Goal: Task Accomplishment & Management: Use online tool/utility

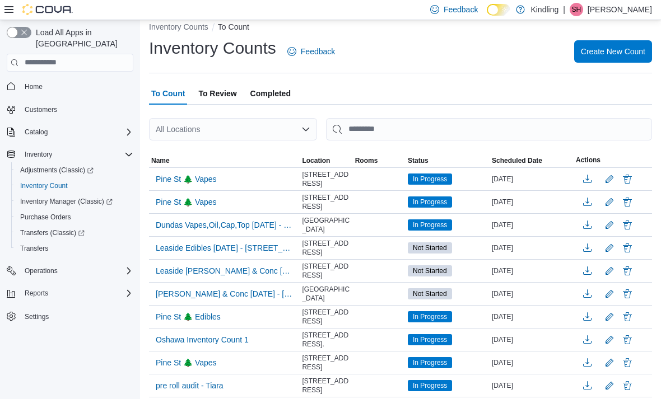
scroll to position [12, 0]
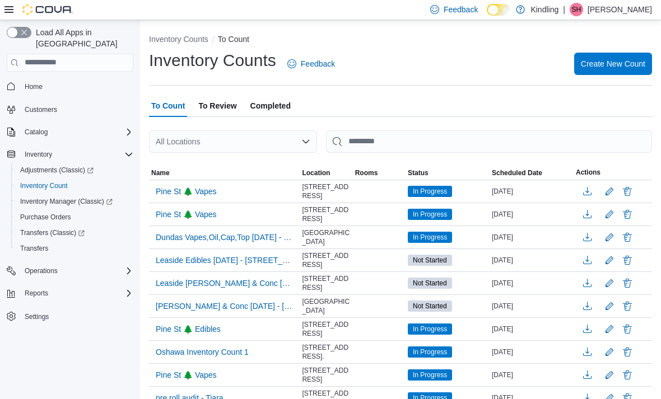
click at [69, 166] on span "Adjustments (Classic)" at bounding box center [56, 170] width 73 height 13
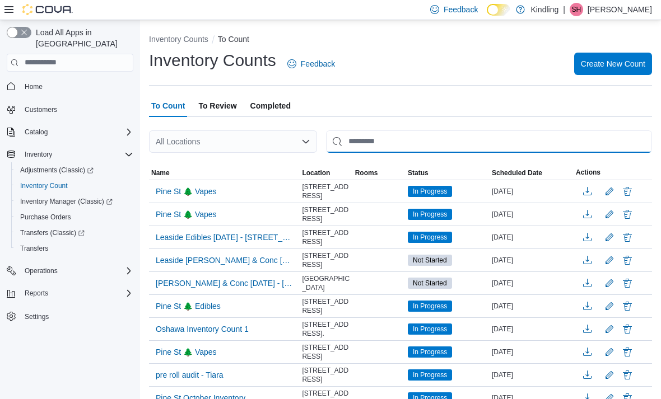
click at [404, 139] on input "This is a search bar. After typing your query, hit enter to filter the results …" at bounding box center [489, 142] width 326 height 22
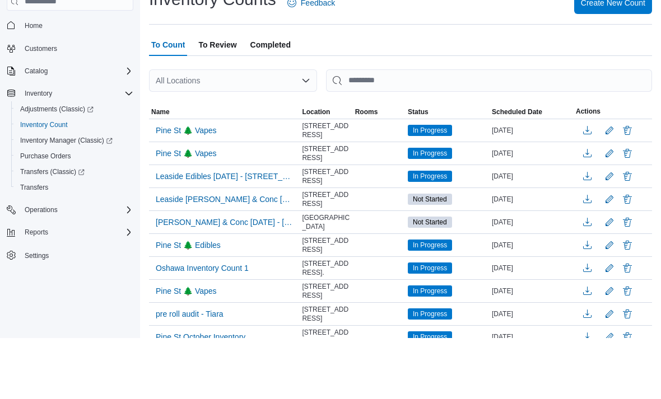
click at [283, 131] on div "All Locations" at bounding box center [233, 142] width 168 height 22
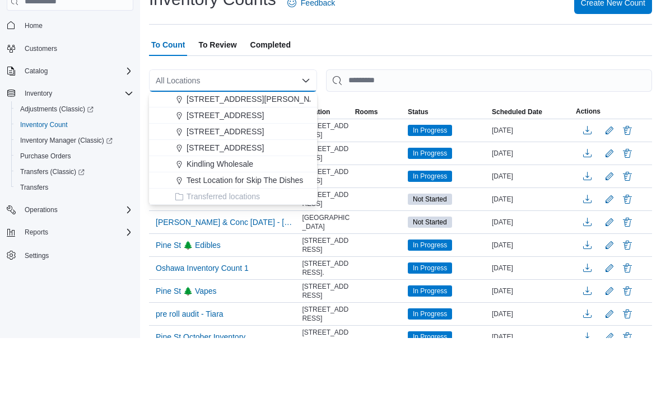
scroll to position [99, 0]
click at [221, 187] on span "[STREET_ADDRESS]" at bounding box center [225, 192] width 77 height 11
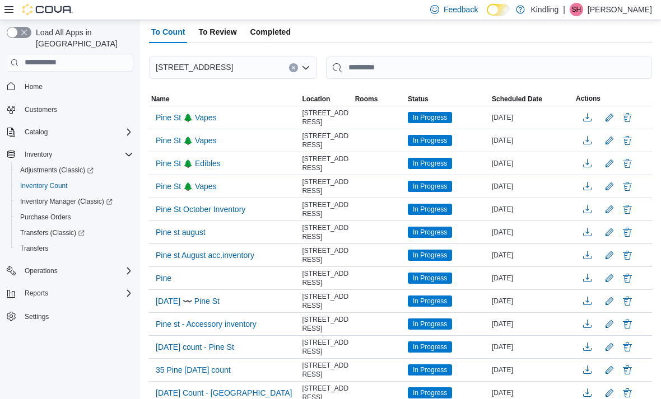
scroll to position [0, 0]
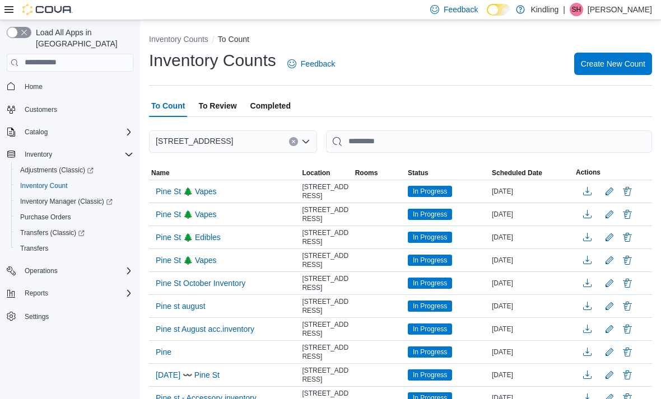
click at [605, 65] on span "Create New Count" at bounding box center [613, 63] width 64 height 11
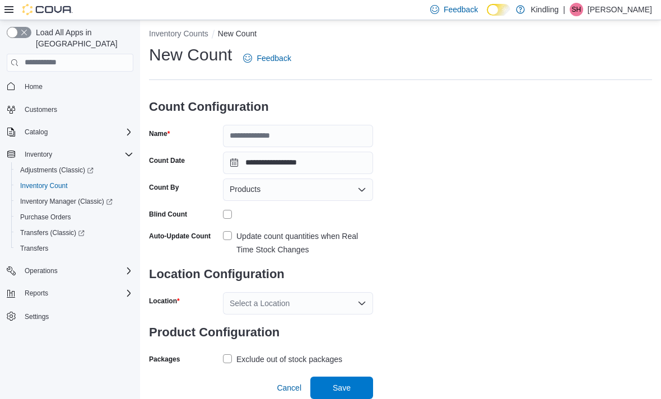
scroll to position [36, 0]
click at [355, 179] on div "Products" at bounding box center [298, 190] width 150 height 22
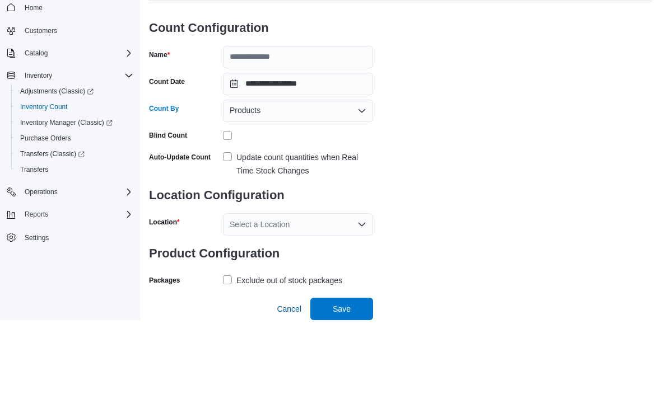
click at [472, 102] on div "**********" at bounding box center [400, 206] width 503 height 324
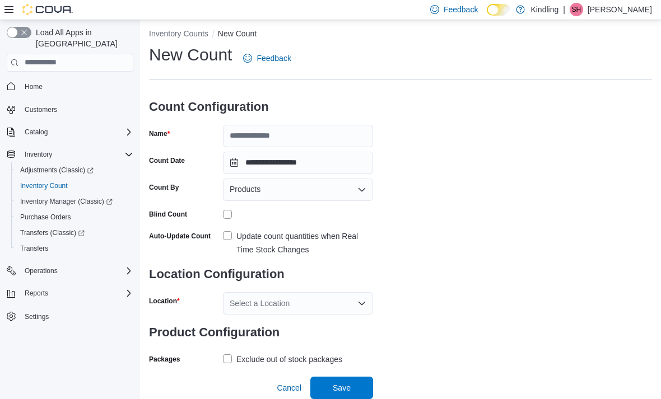
click at [254, 183] on span "Products" at bounding box center [245, 189] width 31 height 13
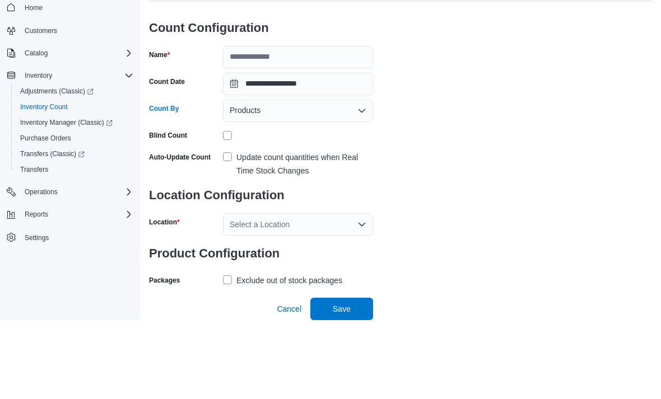
click at [512, 90] on div "**********" at bounding box center [400, 206] width 503 height 324
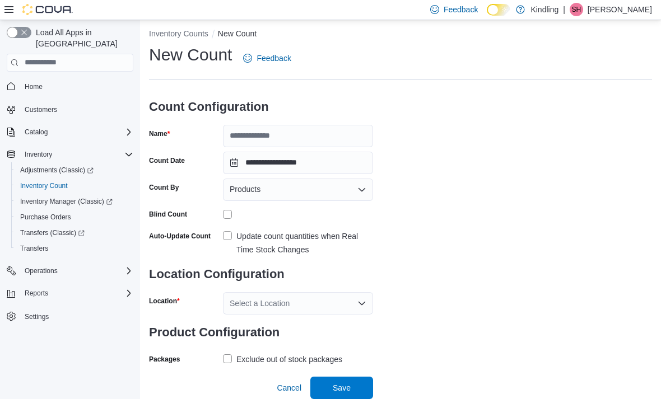
click at [294, 292] on div "Select a Location" at bounding box center [298, 303] width 150 height 22
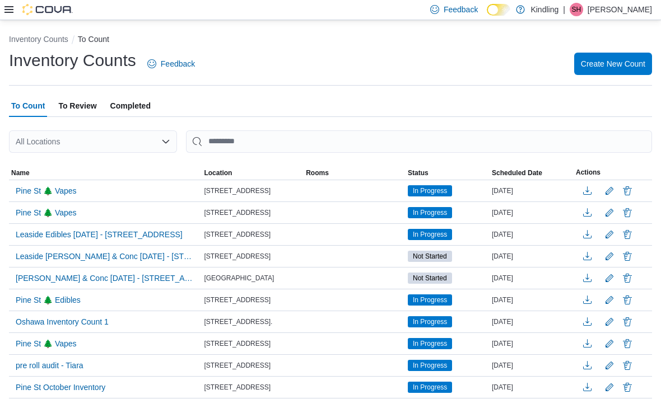
click at [612, 69] on span "Create New Count" at bounding box center [613, 63] width 64 height 11
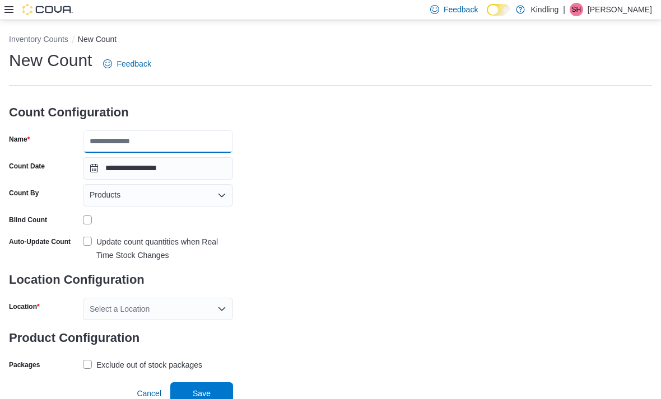
click at [162, 145] on input "Name" at bounding box center [158, 142] width 150 height 22
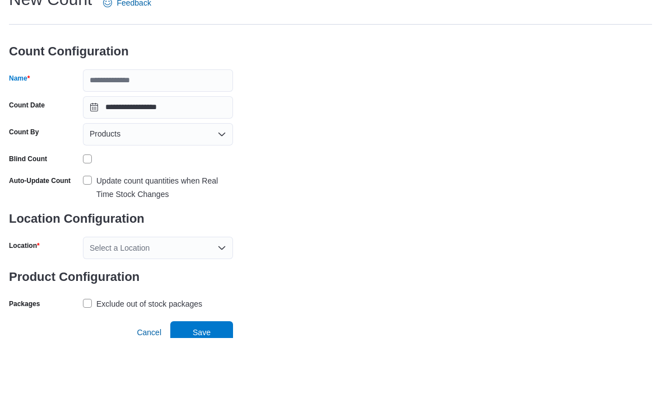
click at [468, 80] on div "**********" at bounding box center [330, 211] width 643 height 324
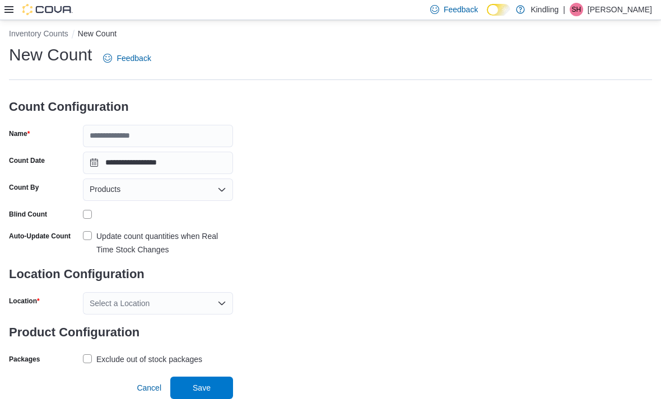
click at [81, 227] on div "Auto-Update Count Update count quantities when Real Time Stock Changes" at bounding box center [121, 241] width 224 height 29
click at [93, 230] on label "Update count quantities when Real Time Stock Changes" at bounding box center [158, 243] width 150 height 27
click at [148, 292] on div "Select a Location" at bounding box center [158, 303] width 150 height 22
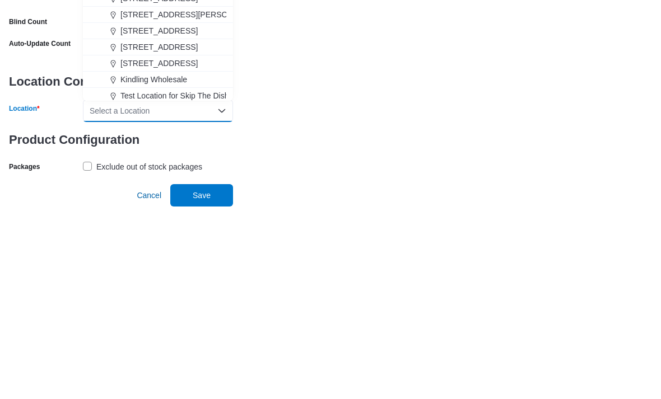
scroll to position [80, 0]
click at [151, 234] on span "35 Pine Street" at bounding box center [158, 239] width 77 height 11
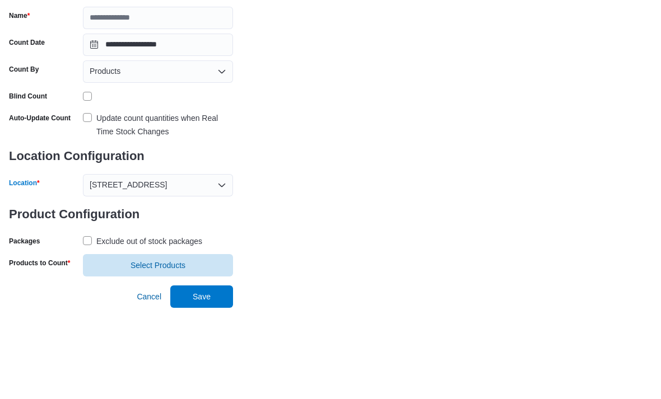
click at [148, 152] on div "Products" at bounding box center [158, 163] width 150 height 22
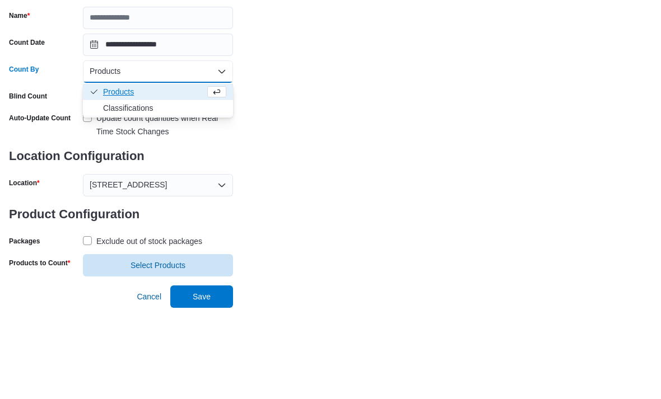
click at [142, 194] on span "Classifications" at bounding box center [164, 199] width 123 height 11
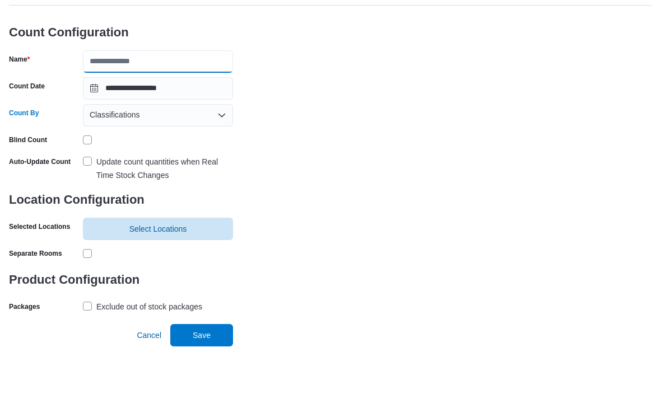
click at [179, 103] on input "Name" at bounding box center [158, 114] width 150 height 22
type input "*"
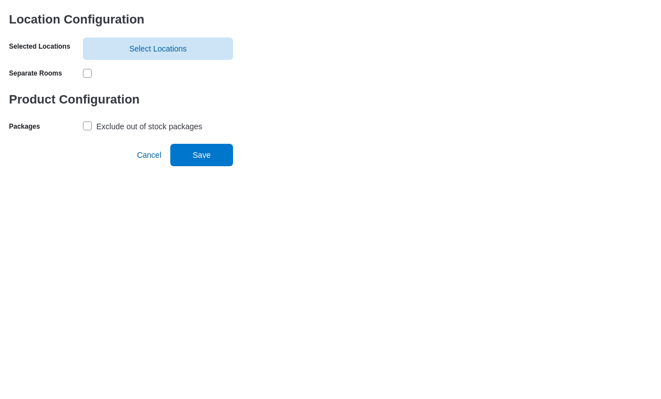
type input "**********"
click at [182, 276] on span "Select Locations" at bounding box center [158, 281] width 58 height 11
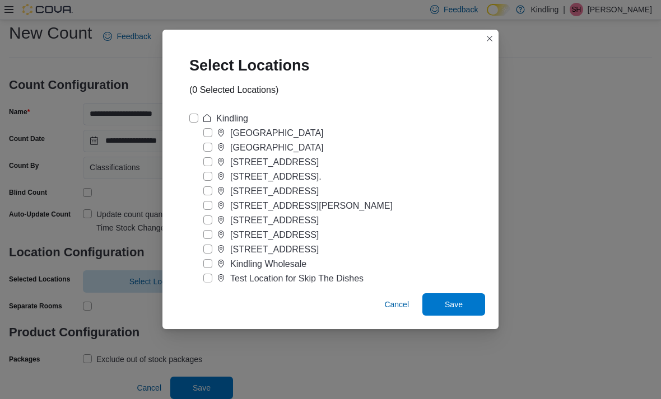
scroll to position [3, 0]
click at [207, 229] on label "35 Pine Street" at bounding box center [260, 235] width 115 height 13
click at [449, 311] on span "Save" at bounding box center [453, 305] width 49 height 22
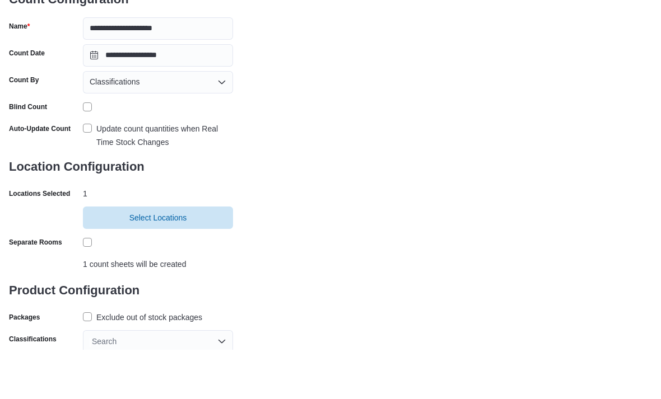
scroll to position [63, 0]
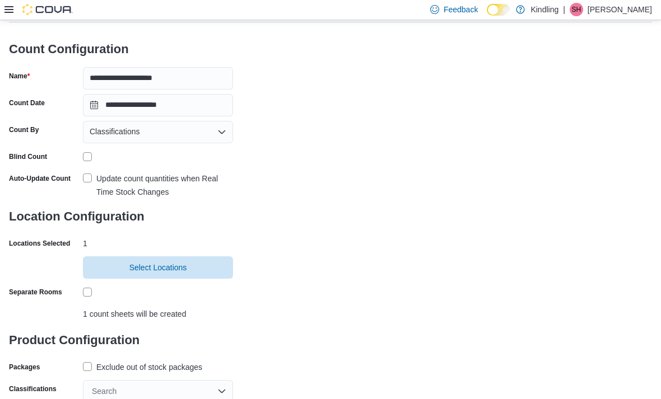
click at [96, 369] on label "Exclude out of stock packages" at bounding box center [142, 367] width 119 height 13
click at [201, 392] on div "Search" at bounding box center [158, 391] width 150 height 22
click at [184, 391] on div "Search" at bounding box center [158, 391] width 150 height 22
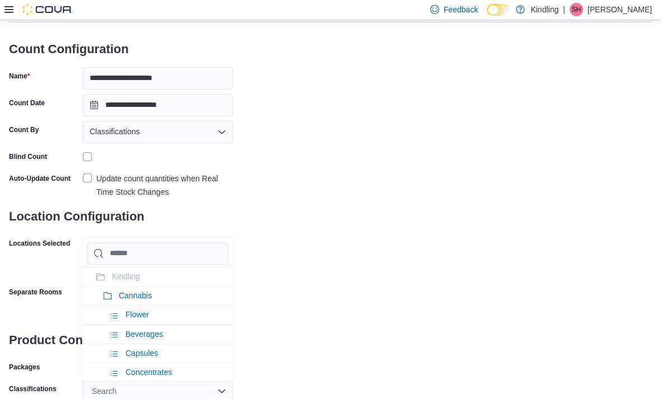
type input "*"
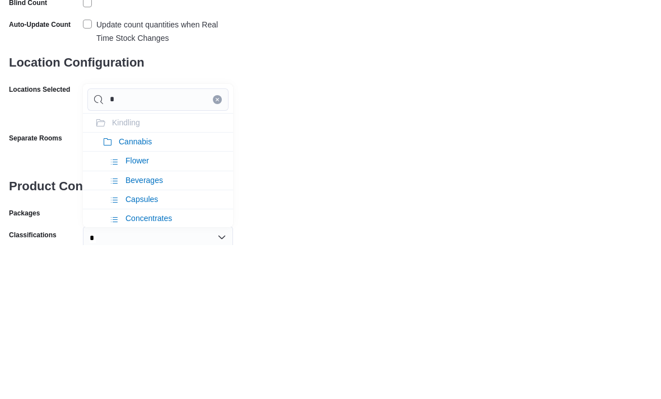
type input "*"
click at [186, 325] on li "Beverages" at bounding box center [158, 334] width 150 height 19
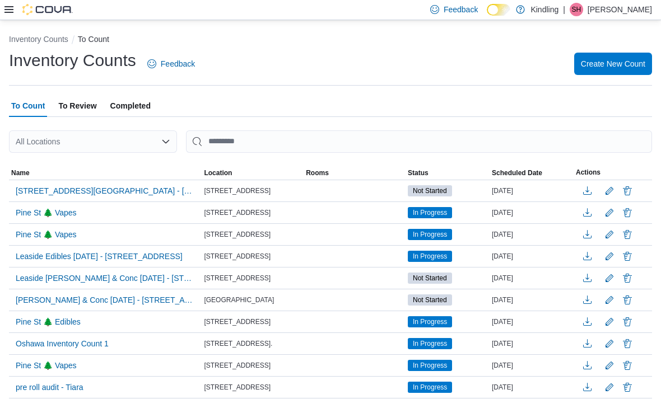
click at [134, 189] on span "35 Pine St - Beverages - 35 Pine Street" at bounding box center [105, 190] width 179 height 11
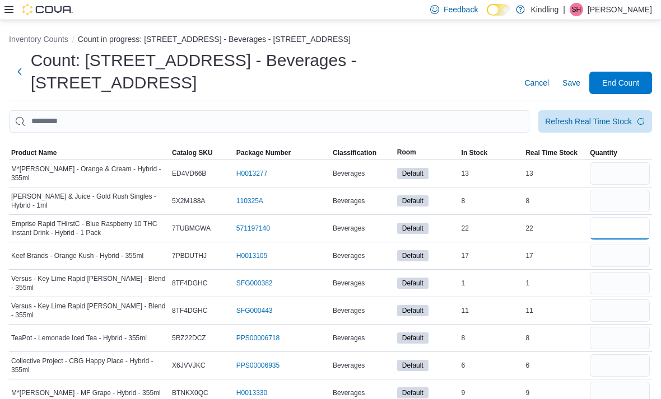
click at [612, 217] on input "number" at bounding box center [620, 228] width 60 height 22
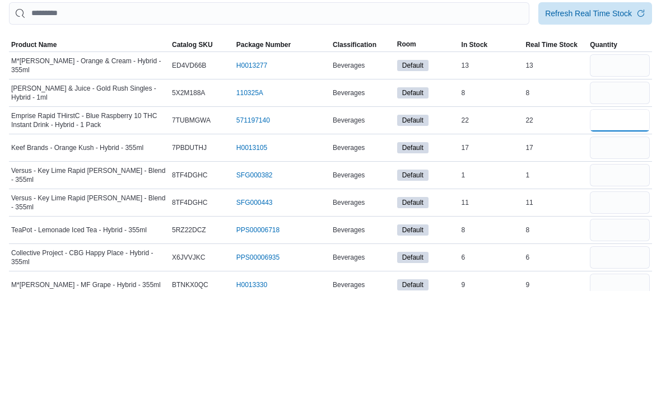
type input "**"
click at [605, 245] on input "number" at bounding box center [620, 256] width 60 height 22
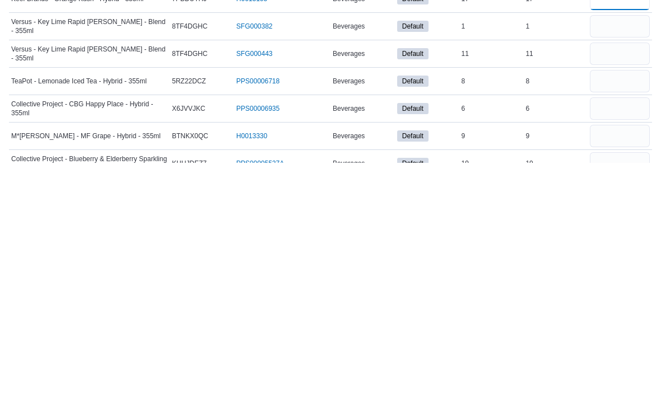
scroll to position [24, 0]
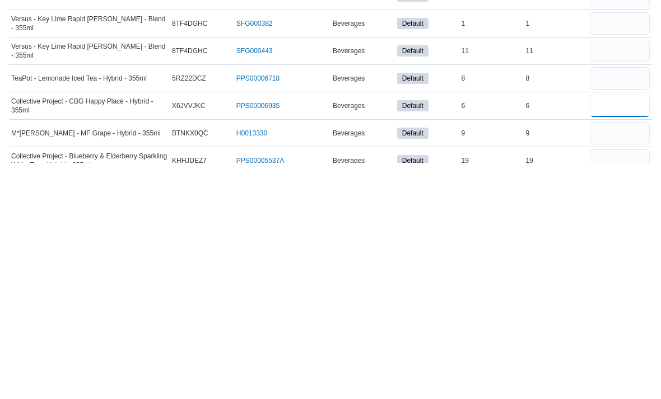
click at [620, 331] on input "number" at bounding box center [620, 342] width 60 height 22
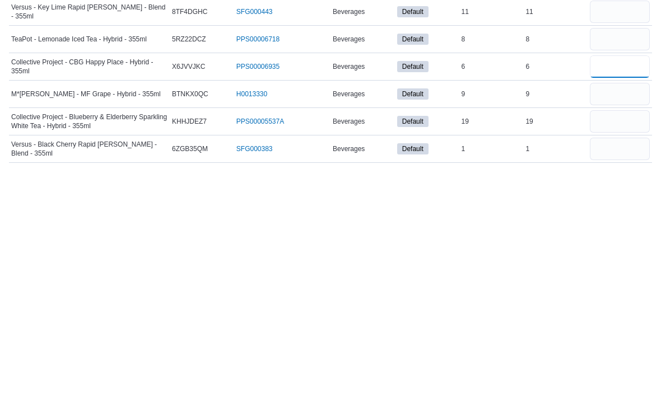
scroll to position [64, 0]
type input "*"
click at [626, 346] on input "number" at bounding box center [620, 357] width 60 height 22
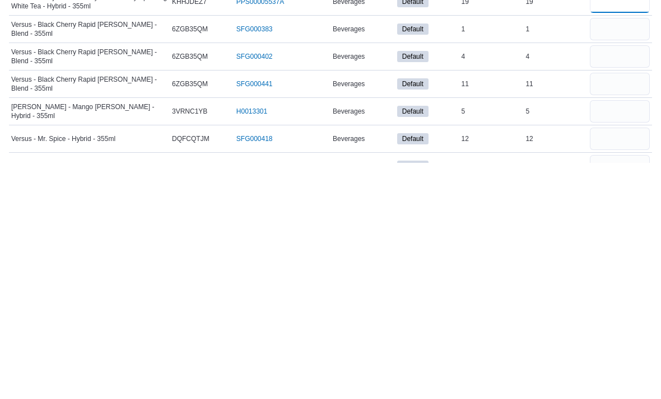
scroll to position [189, 0]
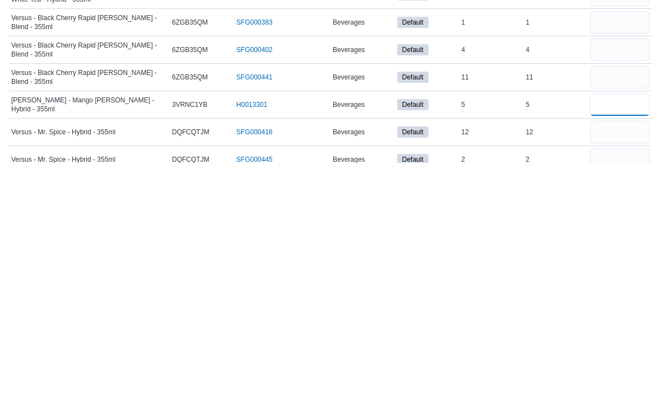
click at [617, 330] on input "number" at bounding box center [620, 341] width 60 height 22
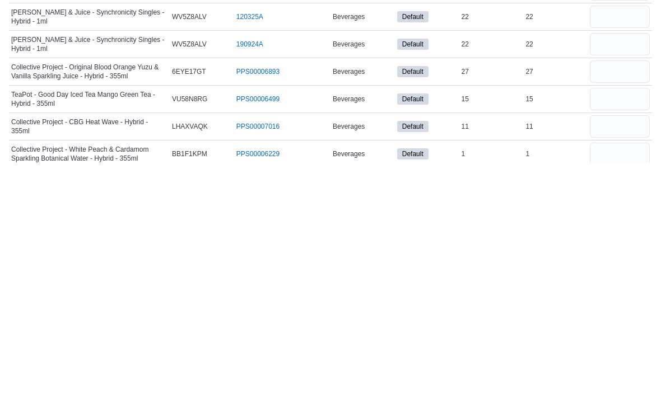
scroll to position [364, 0]
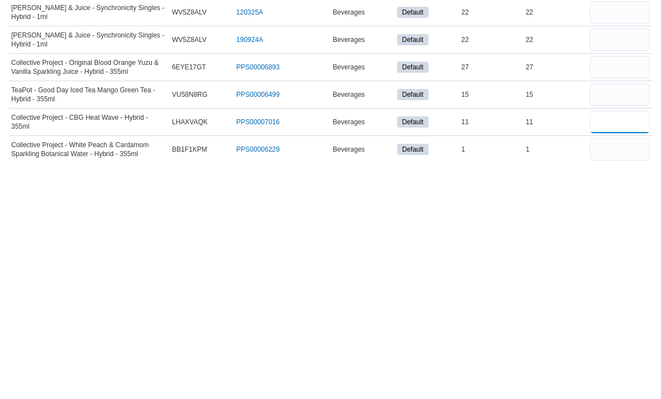
click at [621, 347] on input "number" at bounding box center [620, 358] width 60 height 22
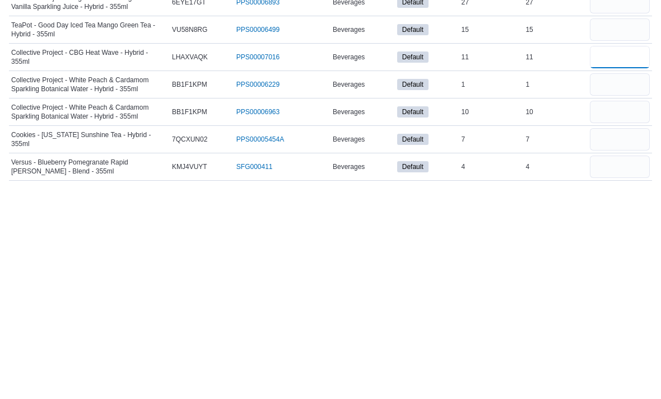
scroll to position [451, 0]
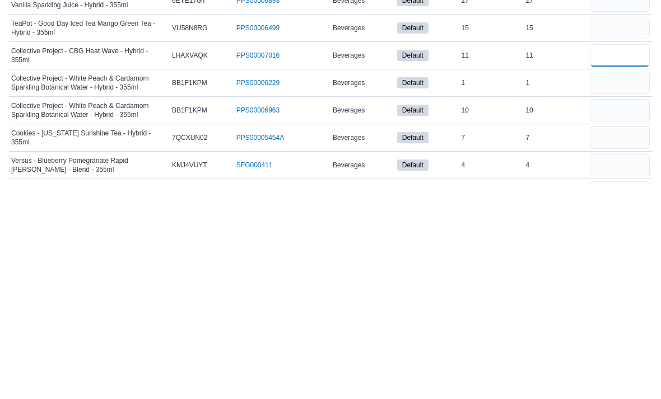
type input "**"
click at [606, 342] on input "number" at bounding box center [620, 353] width 60 height 22
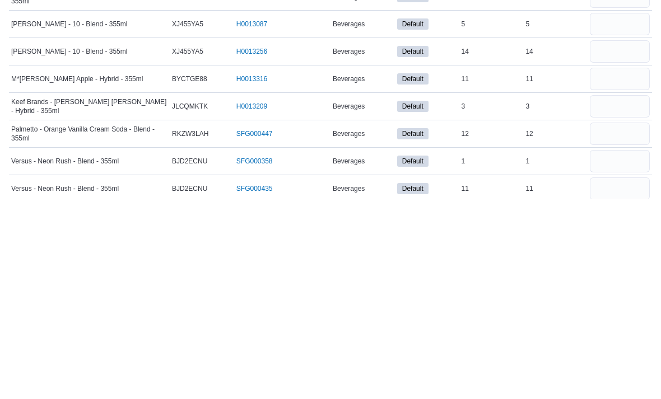
scroll to position [670, 0]
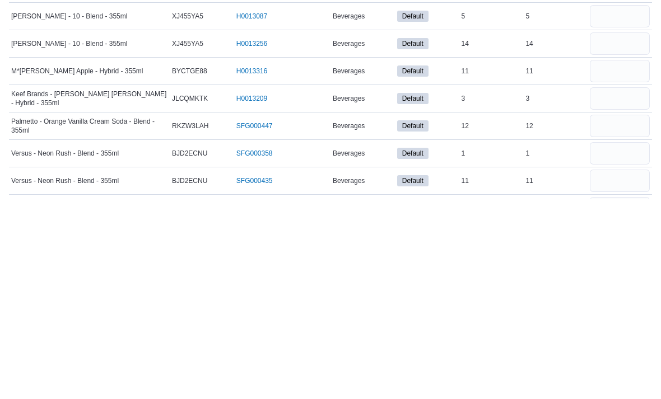
type input "*"
click at [614, 315] on input "number" at bounding box center [620, 326] width 60 height 22
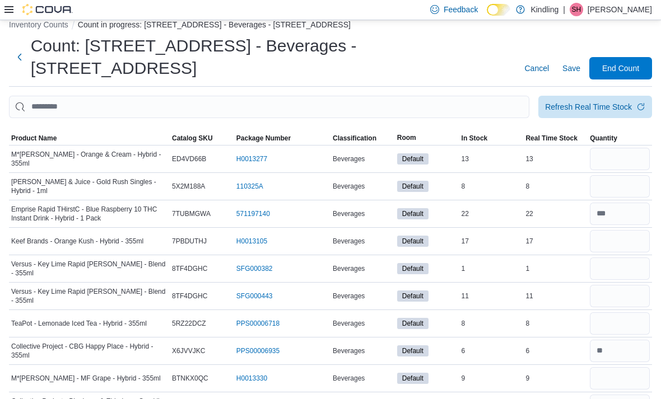
scroll to position [0, 0]
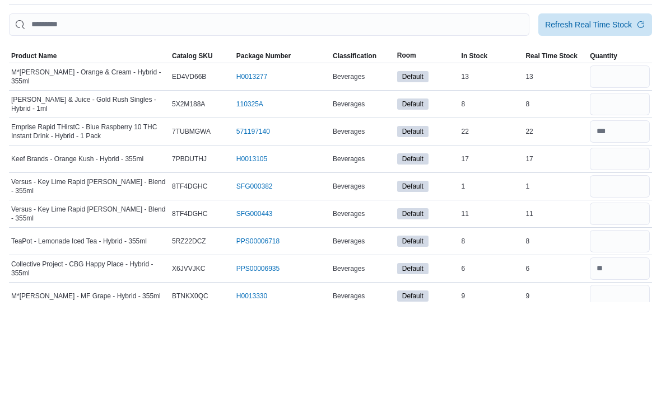
type input "**"
click at [631, 162] on input "number" at bounding box center [620, 173] width 60 height 22
click at [627, 190] on input "number" at bounding box center [620, 201] width 60 height 22
type input "*"
click at [612, 162] on input "number" at bounding box center [620, 173] width 60 height 22
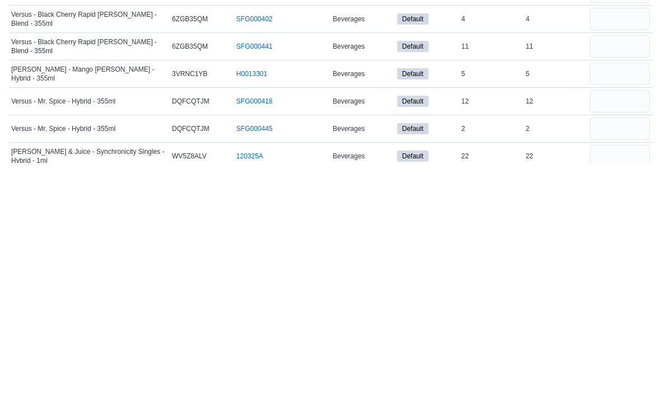
scroll to position [223, 0]
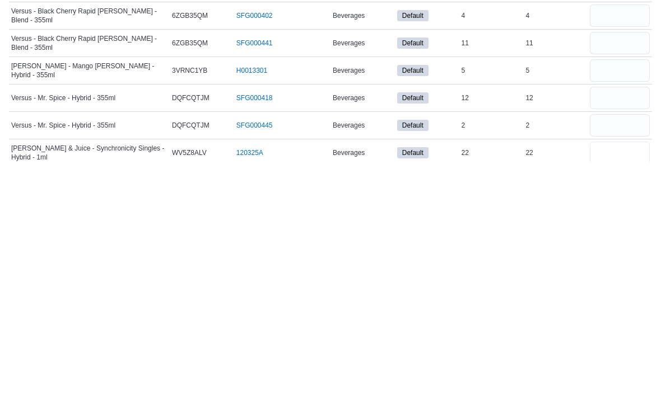
click at [615, 378] on input "number" at bounding box center [620, 389] width 60 height 22
type input "**"
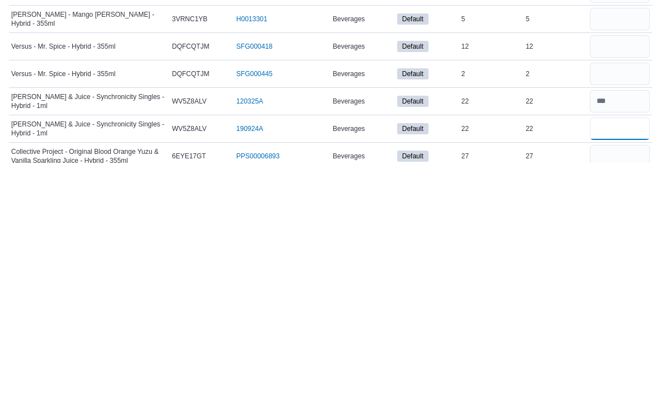
scroll to position [283, 0]
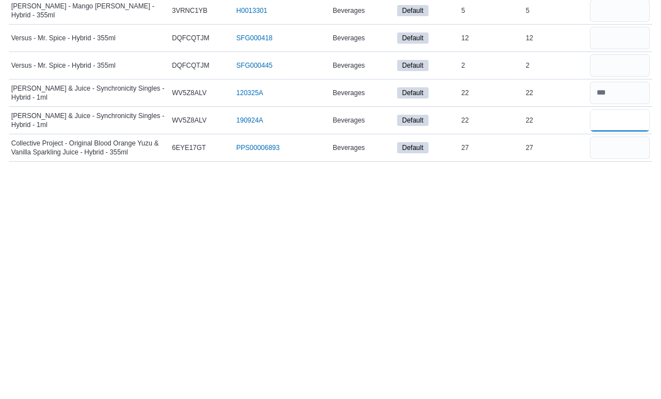
type input "**"
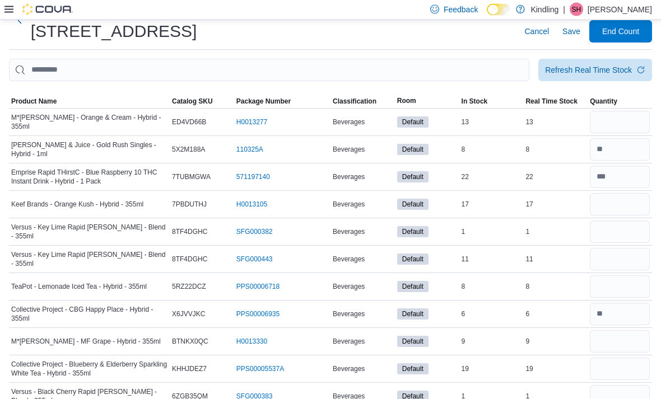
scroll to position [53, 0]
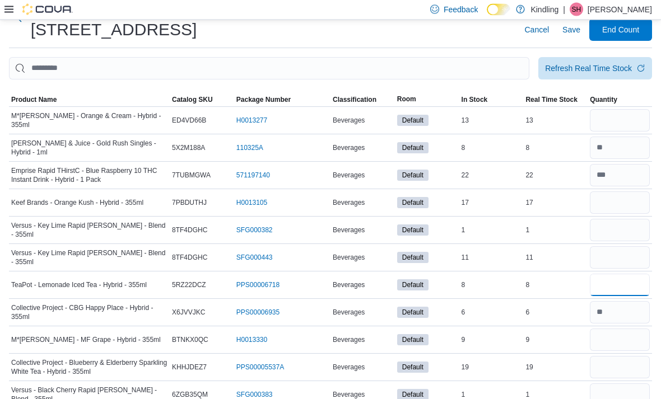
click at [619, 274] on input "number" at bounding box center [620, 285] width 60 height 22
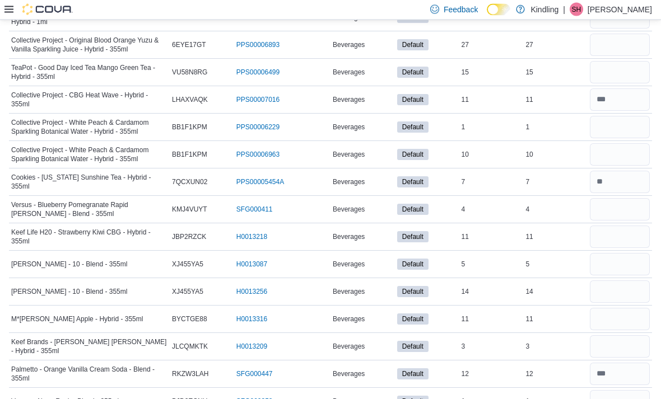
scroll to position [646, 0]
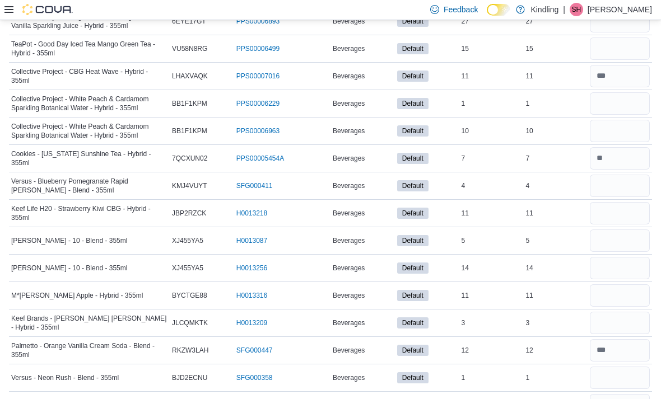
type input "*"
click at [625, 285] on input "number" at bounding box center [620, 296] width 60 height 22
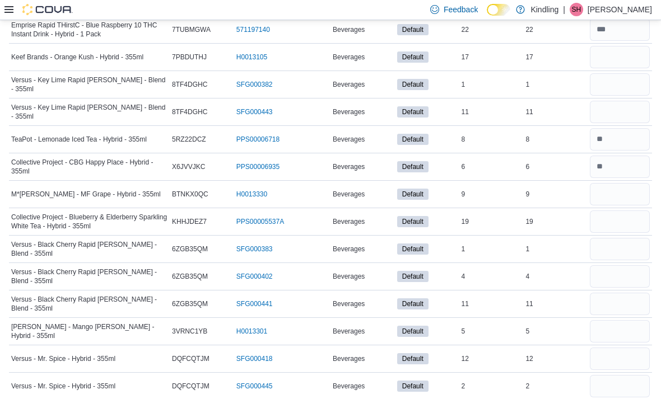
scroll to position [196, 0]
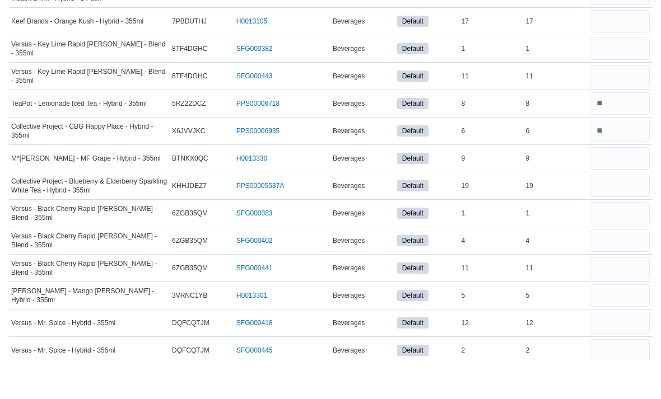
type input "*"
click at [615, 186] on input "number" at bounding box center [620, 197] width 60 height 22
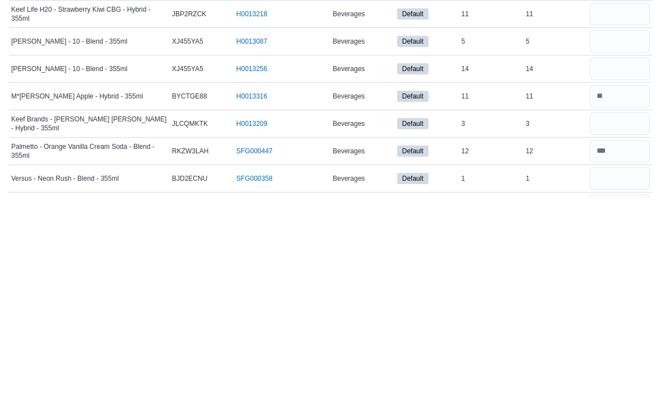
scroll to position [682, 0]
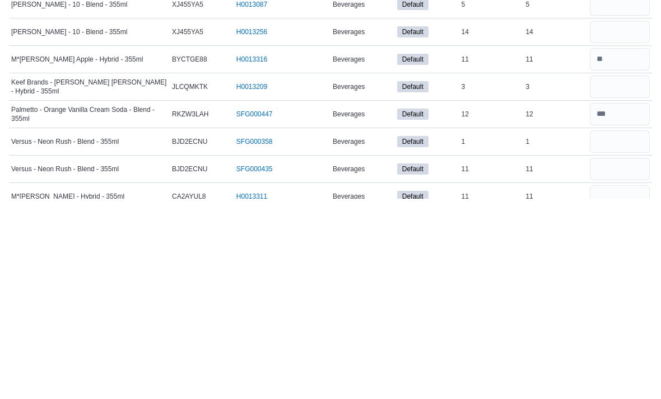
type input "*"
click at [612, 386] on input "number" at bounding box center [620, 397] width 60 height 22
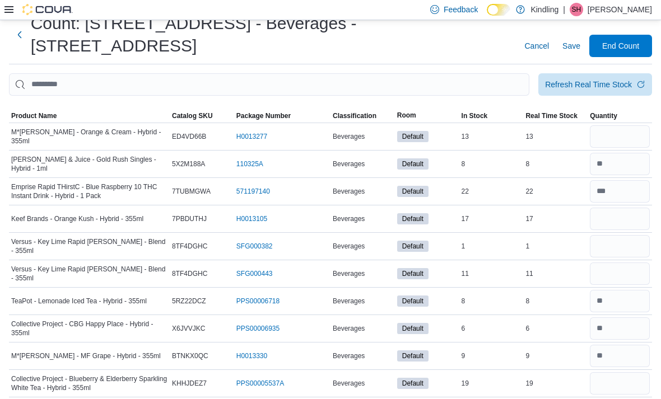
scroll to position [29, 0]
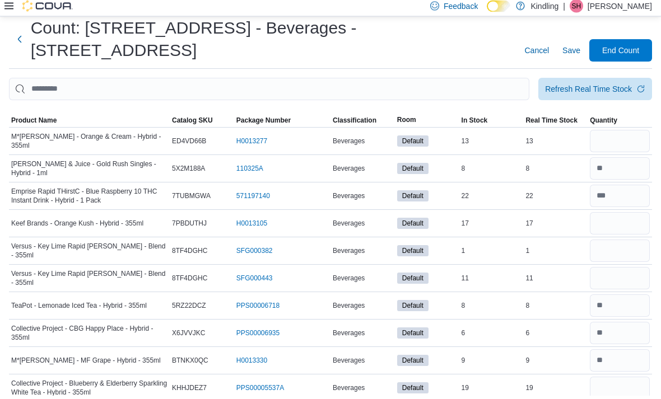
type input "**"
click at [621, 134] on input "number" at bounding box center [620, 145] width 60 height 22
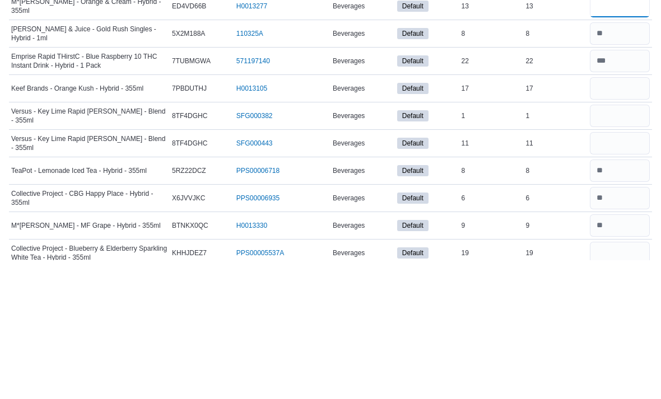
type input "**"
click at [606, 216] on input "number" at bounding box center [620, 227] width 60 height 22
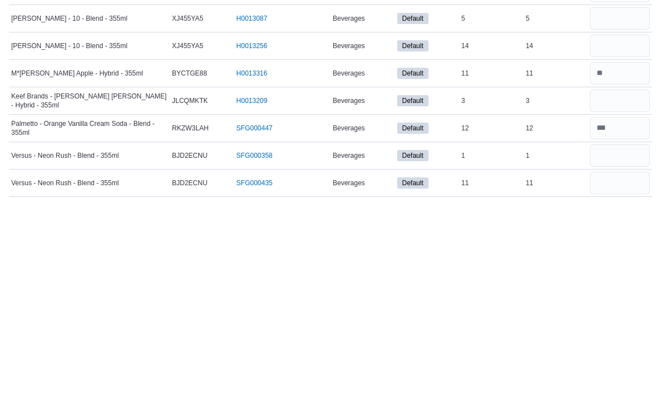
scroll to position [682, 0]
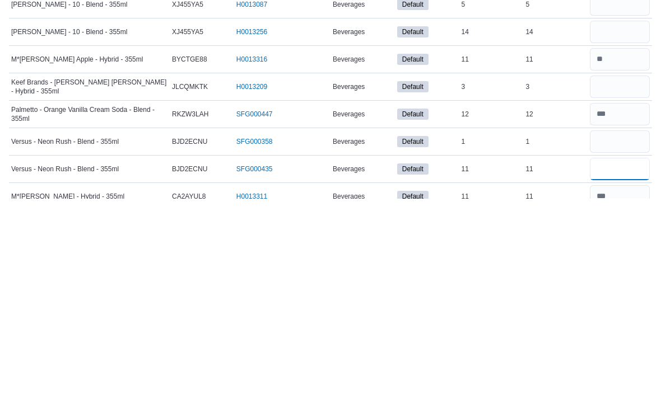
click at [617, 358] on input "number" at bounding box center [620, 369] width 60 height 22
type input "**"
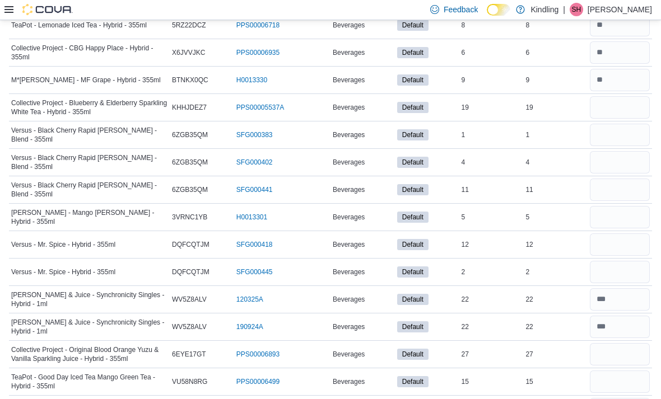
scroll to position [314, 0]
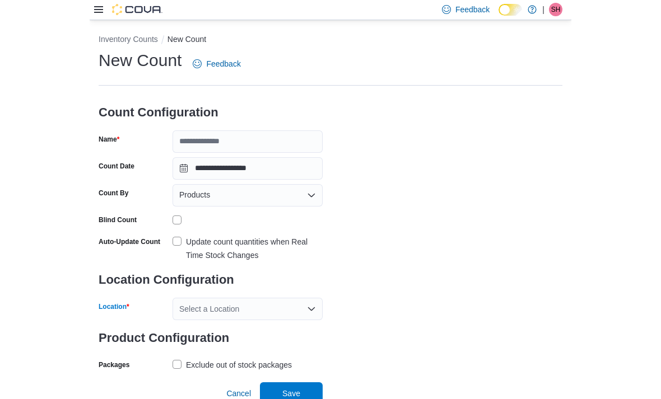
scroll to position [36, 0]
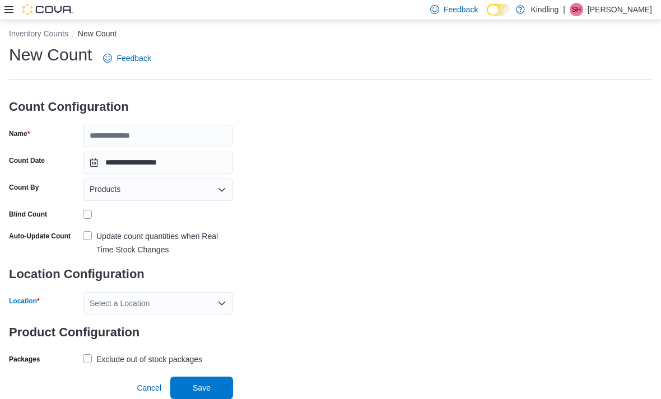
click at [176, 3] on div "Feedback Dark Mode Kindling | SH Steph Heinke" at bounding box center [330, 10] width 661 height 20
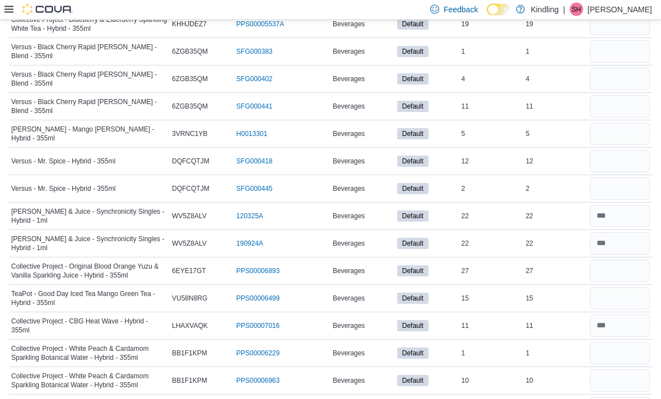
scroll to position [397, 0]
click at [611, 260] on input "number" at bounding box center [620, 271] width 60 height 22
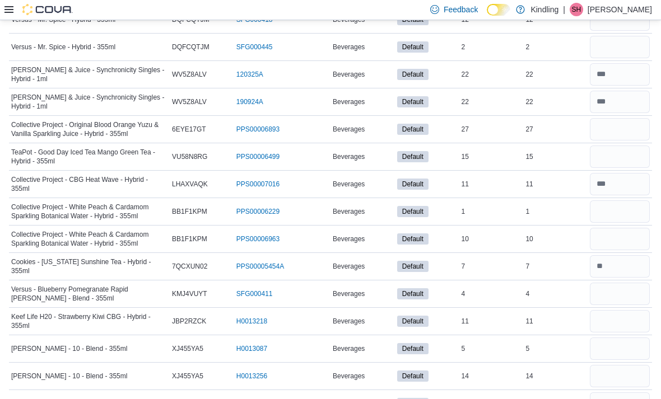
scroll to position [534, 0]
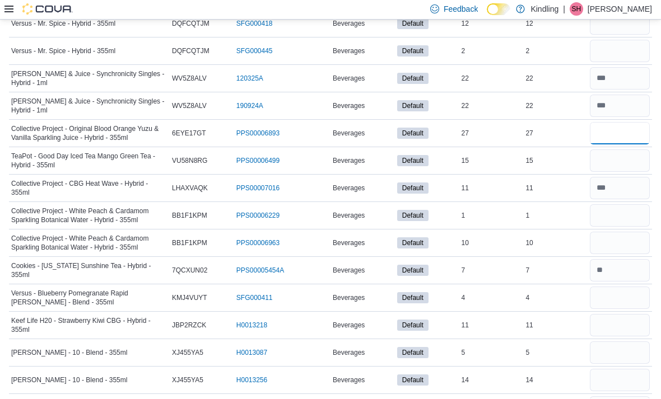
type input "**"
click at [622, 150] on input "number" at bounding box center [620, 161] width 60 height 22
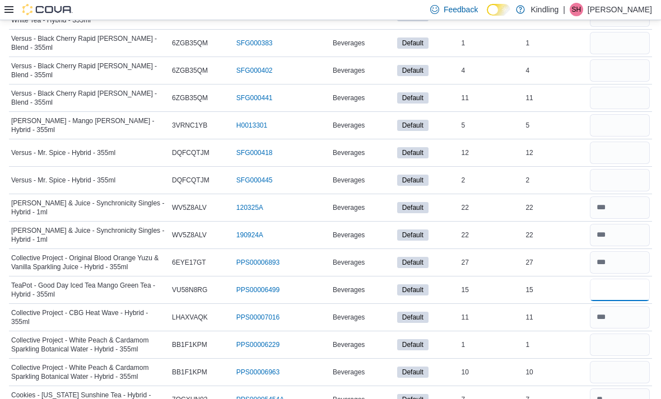
scroll to position [404, 0]
type input "**"
click at [617, 115] on input "number" at bounding box center [620, 126] width 60 height 22
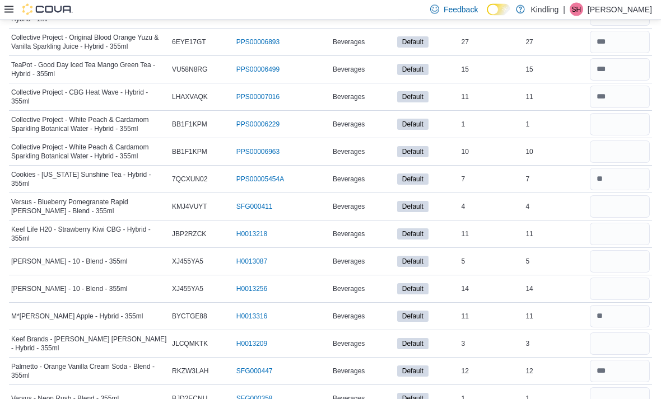
scroll to position [646, 0]
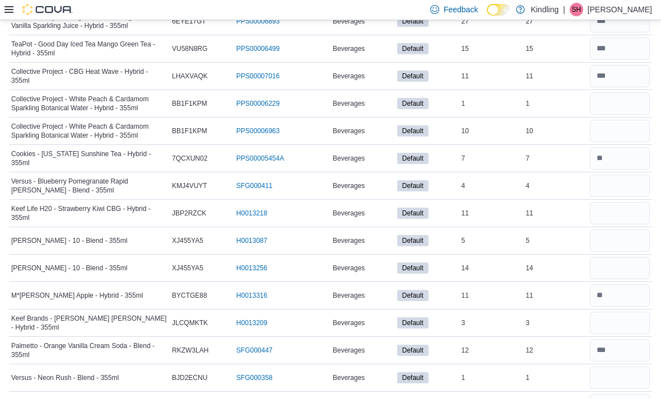
type input "*"
click at [625, 312] on input "number" at bounding box center [620, 323] width 60 height 22
type input "*"
click at [603, 394] on input "number" at bounding box center [620, 405] width 60 height 22
type input "**"
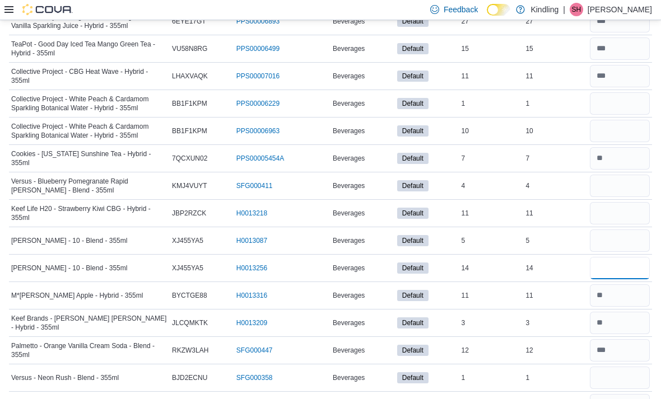
click at [622, 257] on input "number" at bounding box center [620, 268] width 60 height 22
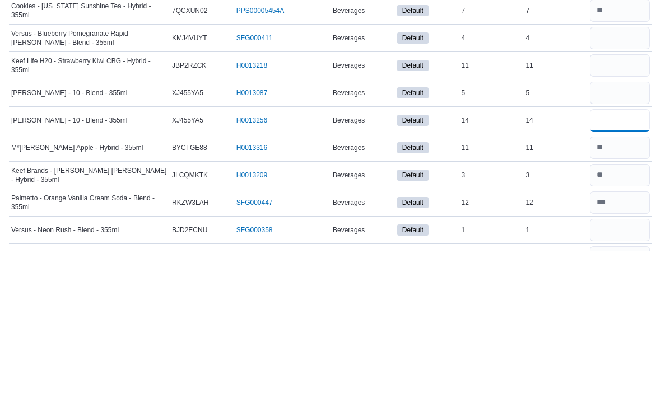
type input "**"
click at [636, 230] on input "number" at bounding box center [620, 241] width 60 height 22
type input "*"
click at [636, 202] on input "number" at bounding box center [620, 213] width 60 height 22
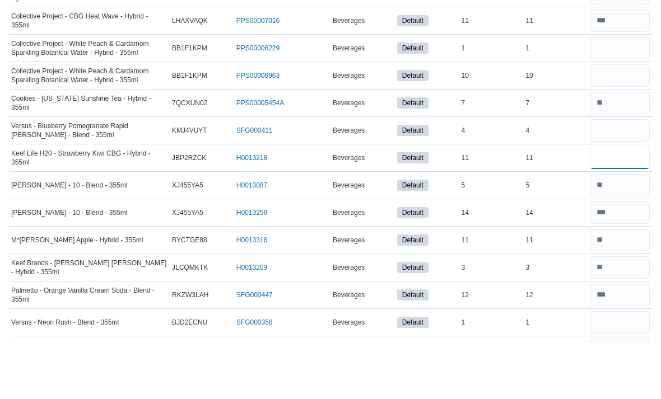
type input "**"
click at [624, 175] on input "number" at bounding box center [620, 186] width 60 height 22
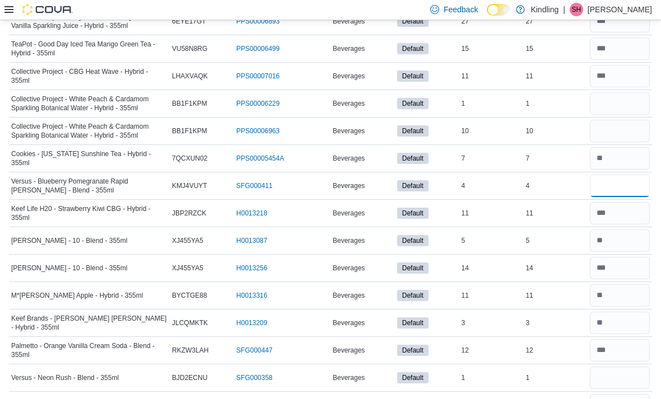
type input "*"
click at [626, 367] on input "number" at bounding box center [620, 378] width 60 height 22
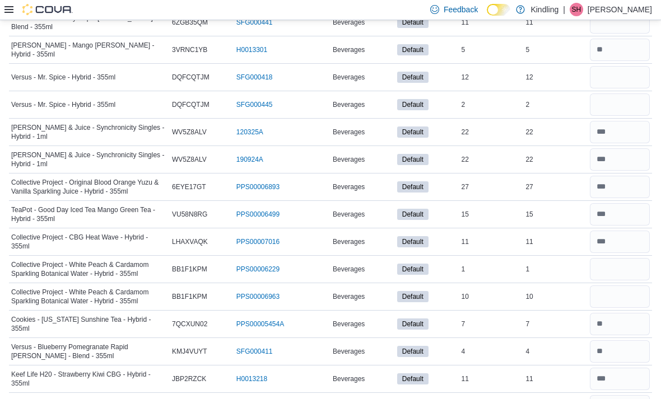
scroll to position [478, 0]
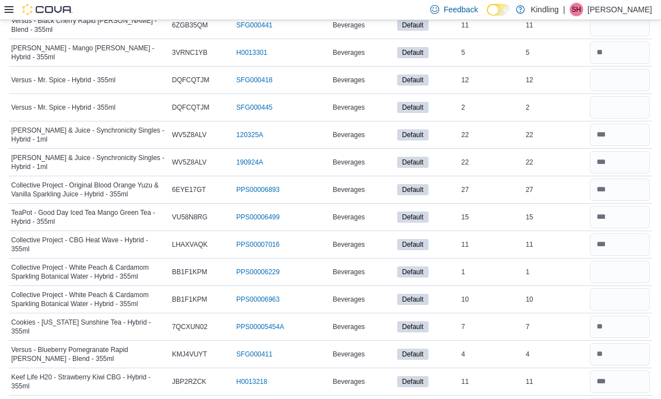
type input "*"
click at [628, 288] on input "number" at bounding box center [620, 299] width 60 height 22
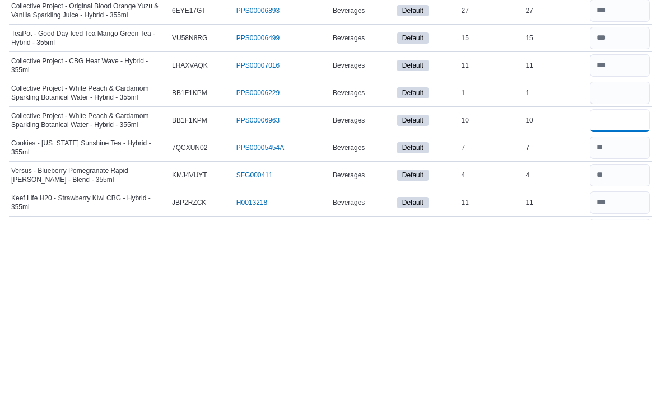
type input "*"
click at [617, 261] on input "number" at bounding box center [620, 272] width 60 height 22
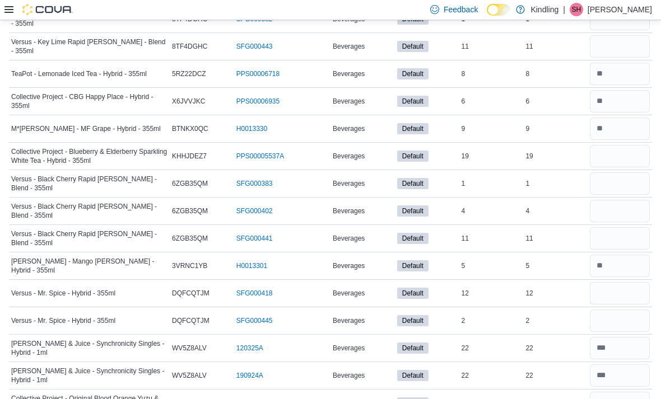
scroll to position [262, 0]
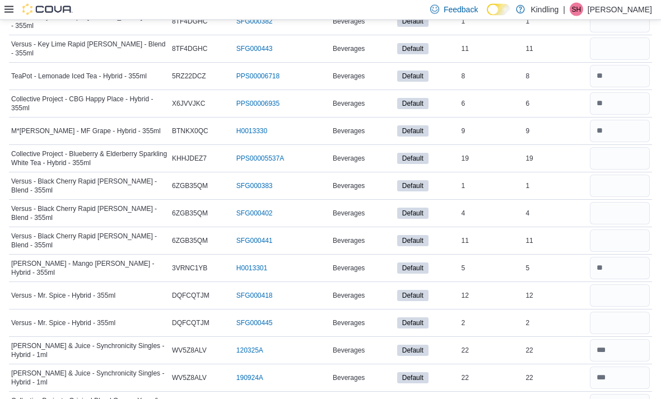
type input "*"
click at [611, 285] on input "number" at bounding box center [620, 296] width 60 height 22
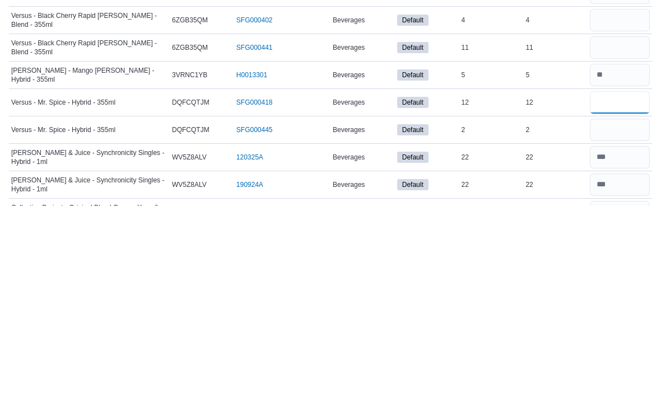
type input "**"
click at [631, 313] on input "number" at bounding box center [620, 324] width 60 height 22
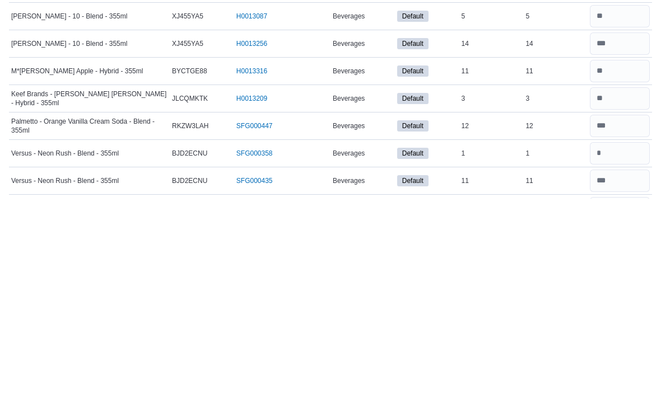
scroll to position [682, 0]
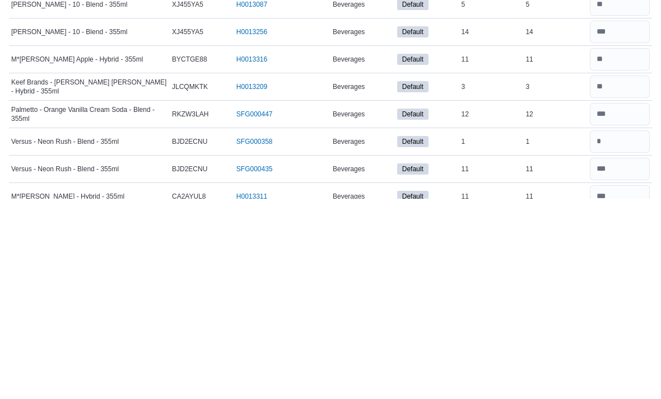
type input "*"
click at [628, 331] on input "number" at bounding box center [620, 342] width 60 height 22
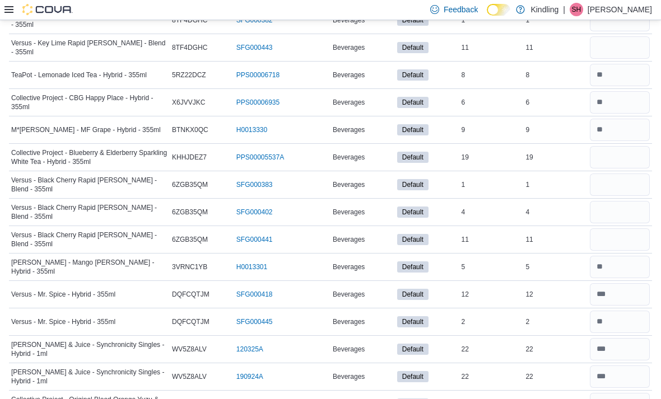
scroll to position [257, 0]
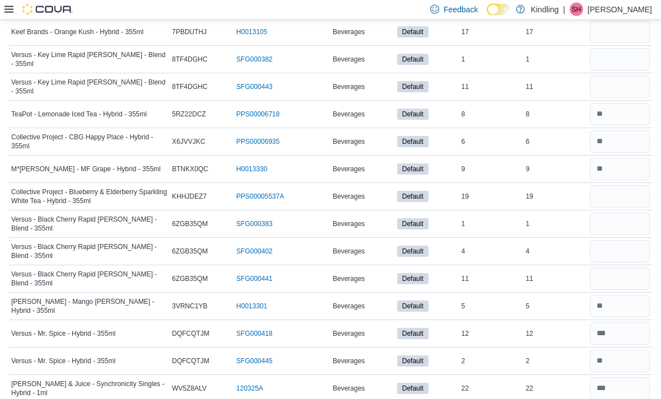
type input "*"
click at [630, 186] on input "number" at bounding box center [620, 197] width 60 height 22
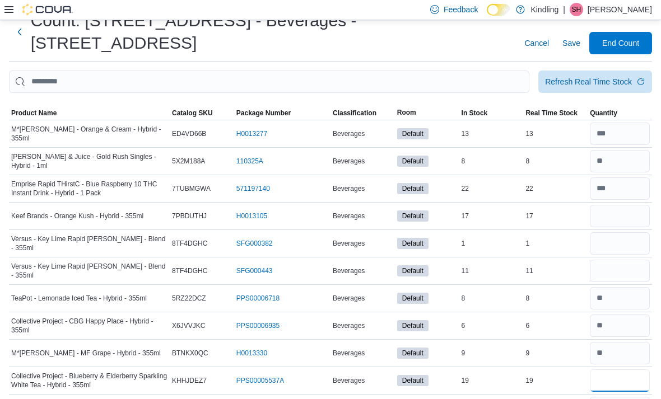
scroll to position [38, 0]
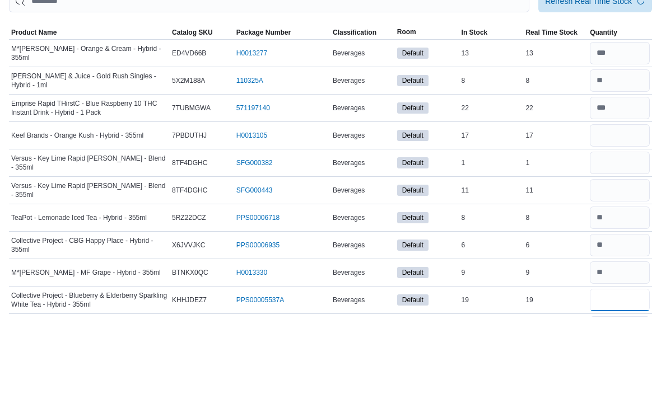
type input "**"
click at [613, 207] on input "number" at bounding box center [620, 218] width 60 height 22
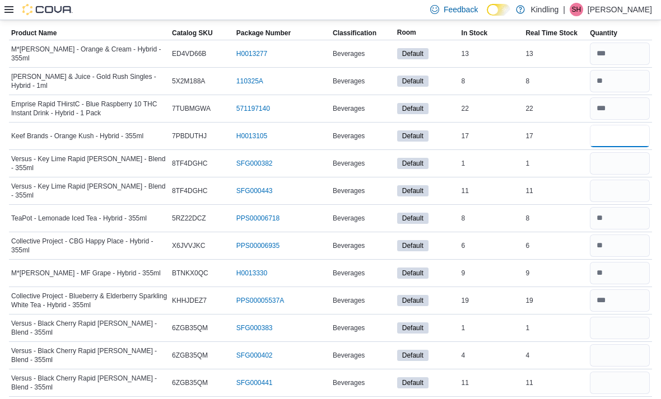
scroll to position [120, 0]
